Goal: Task Accomplishment & Management: Manage account settings

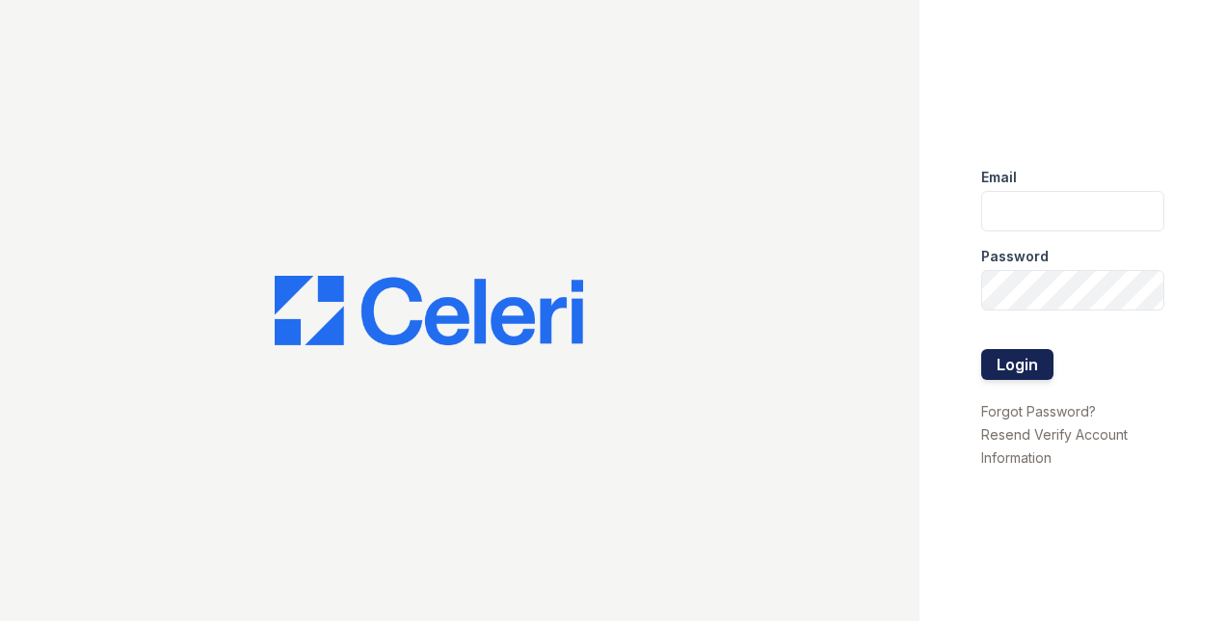
type input "[EMAIL_ADDRESS][DOMAIN_NAME]"
click at [995, 359] on button "Login" at bounding box center [1017, 364] width 72 height 31
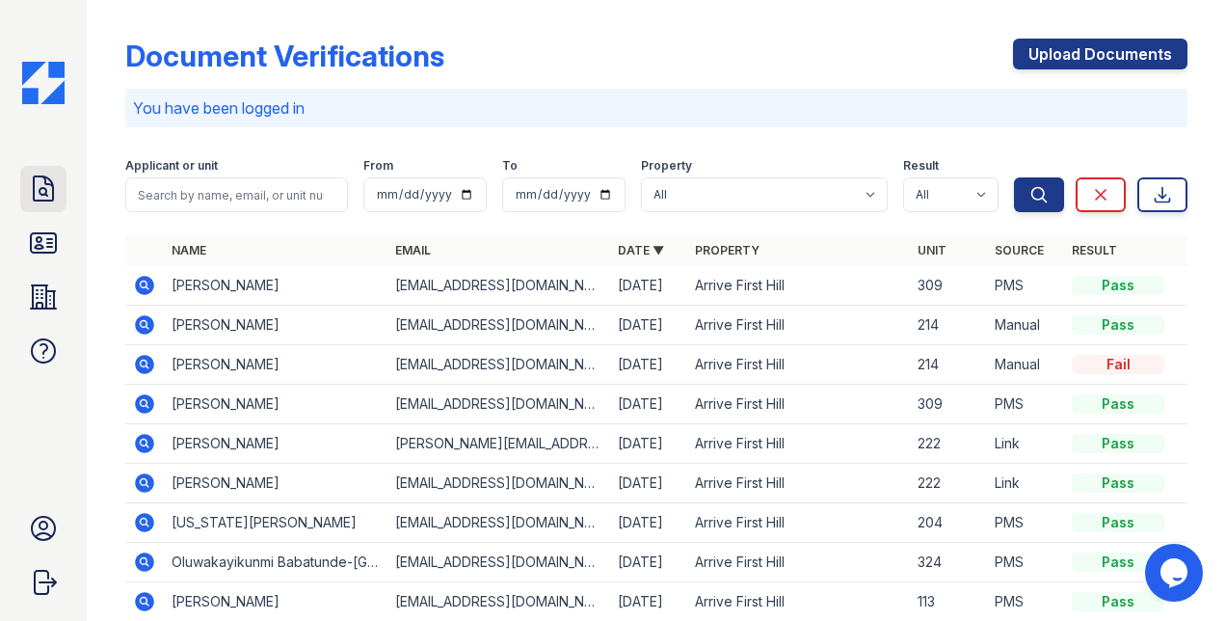
click at [48, 189] on icon at bounding box center [43, 189] width 31 height 31
